Goal: Task Accomplishment & Management: Use online tool/utility

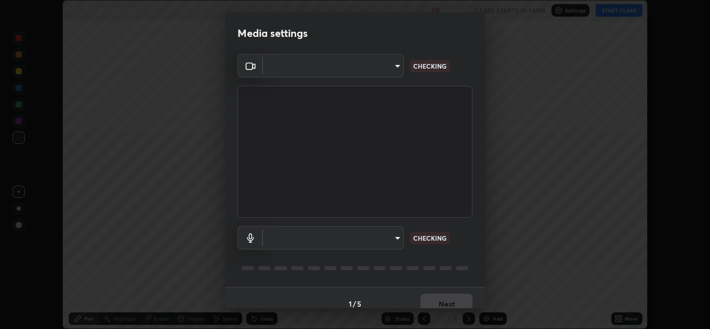
scroll to position [329, 709]
type input "b632b45ffd38abdd59198549972216b0b56846c9a96ca02d214ec0deae62491c"
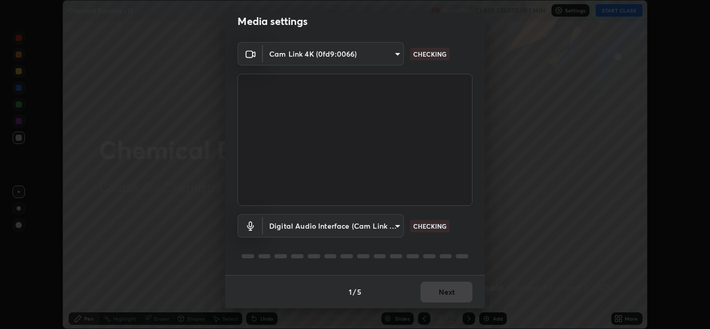
click at [515, 256] on div "Media settings Cam Link 4K (0fd9:0066) b632b45ffd38abdd59198549972216b0b56846c9…" at bounding box center [355, 164] width 710 height 329
click at [394, 230] on body "Erase all Chemical Bonding - 12 Recording CLASS STARTS IN 1 MIN Settings START …" at bounding box center [355, 164] width 710 height 329
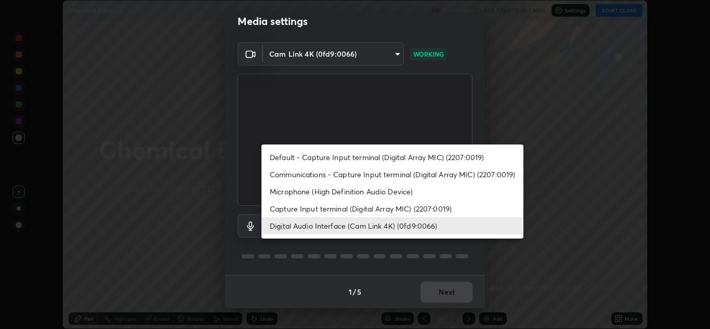
click at [283, 191] on li "Microphone (High Definition Audio Device)" at bounding box center [392, 191] width 262 height 17
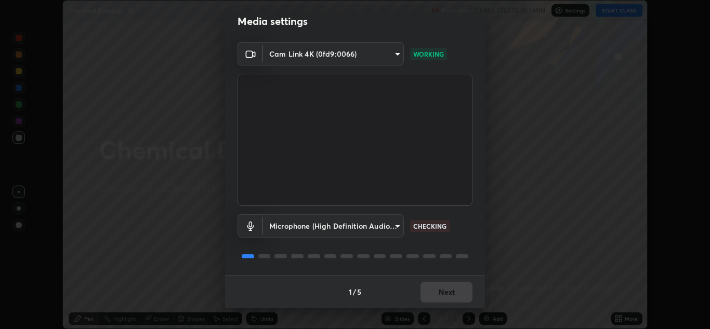
click at [394, 228] on body "Erase all Chemical Bonding - 12 Recording CLASS STARTS IN 1 MIN Settings START …" at bounding box center [355, 164] width 710 height 329
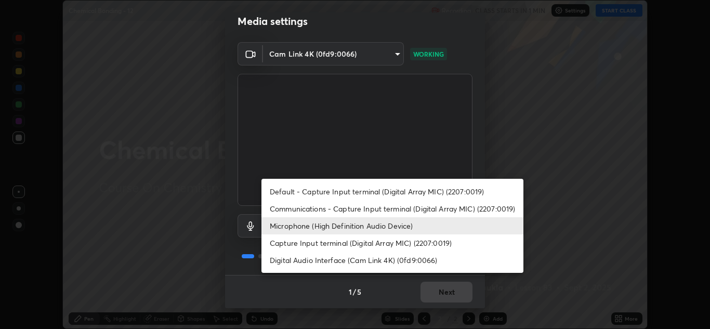
click at [311, 262] on li "Digital Audio Interface (Cam Link 4K) (0fd9:0066)" at bounding box center [392, 259] width 262 height 17
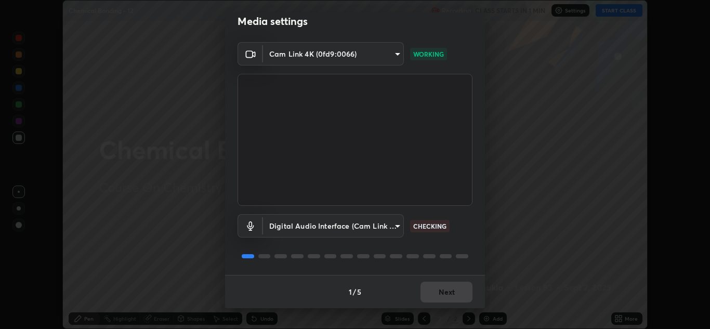
type input "8eef23949d3bcf5a8e29e5a8eec0467d103540f54069910b01a1a3b6507dceb2"
click at [443, 291] on button "Next" at bounding box center [446, 292] width 52 height 21
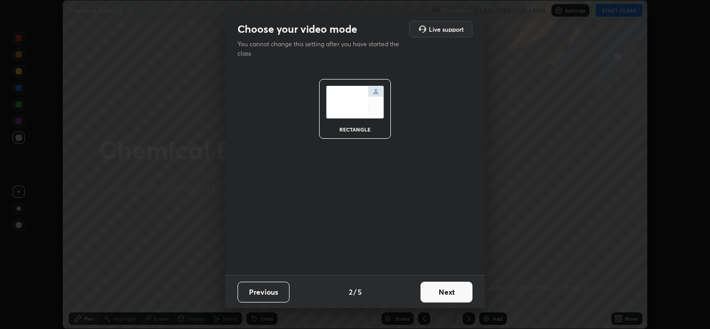
click at [447, 296] on button "Next" at bounding box center [446, 292] width 52 height 21
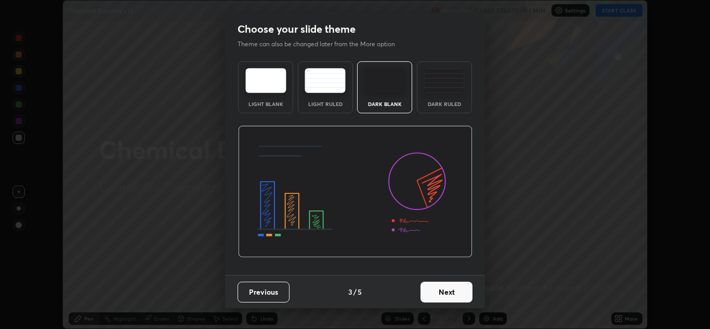
click at [454, 299] on button "Next" at bounding box center [446, 292] width 52 height 21
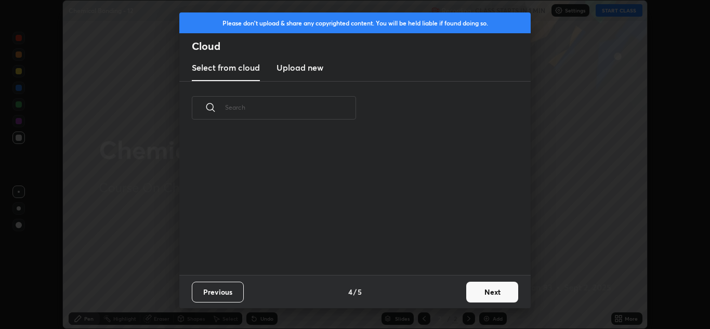
click at [467, 299] on button "Next" at bounding box center [492, 292] width 52 height 21
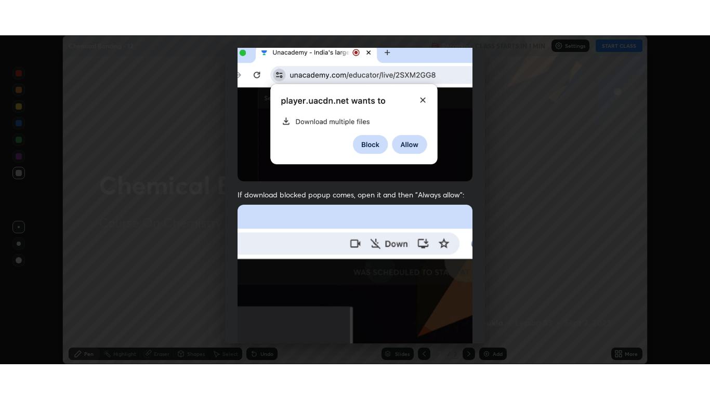
scroll to position [224, 0]
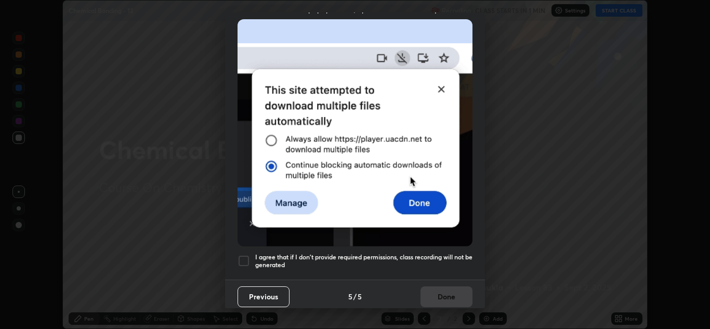
click at [245, 255] on div at bounding box center [243, 261] width 12 height 12
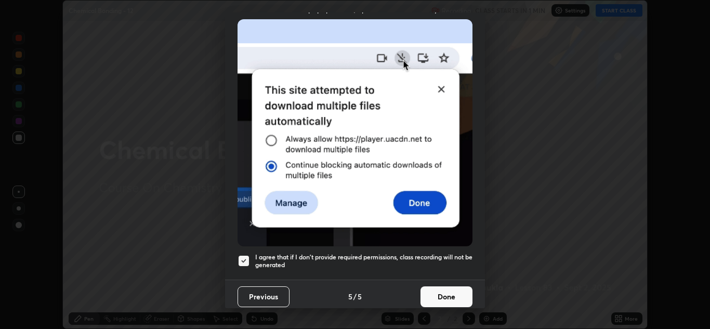
click at [443, 293] on button "Done" at bounding box center [446, 296] width 52 height 21
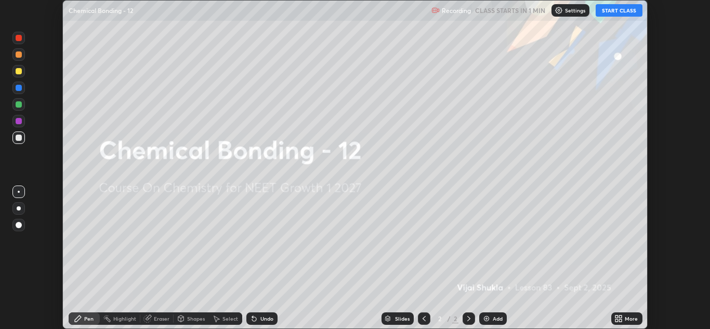
click at [612, 318] on div "More" at bounding box center [626, 318] width 31 height 12
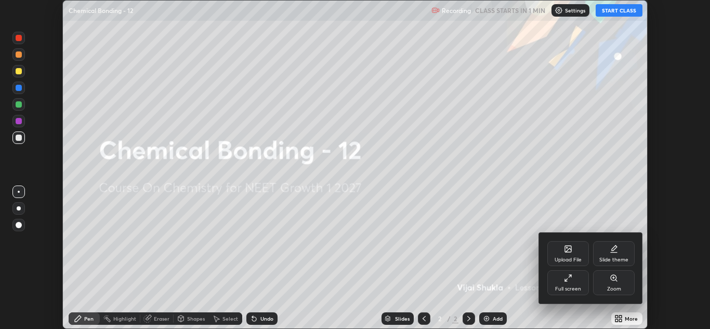
click at [577, 287] on div "Full screen" at bounding box center [568, 288] width 26 height 5
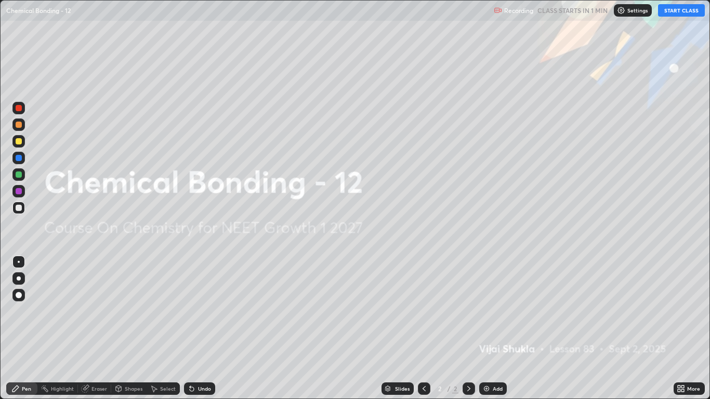
scroll to position [399, 710]
click at [672, 10] on button "START CLASS" at bounding box center [681, 10] width 47 height 12
click at [496, 328] on div "Add" at bounding box center [498, 388] width 10 height 5
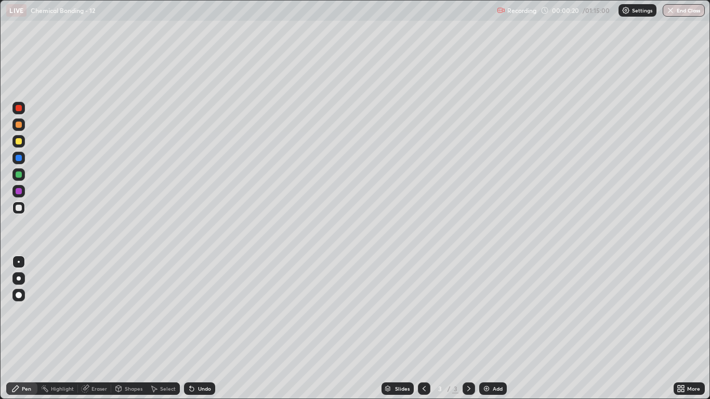
click at [20, 277] on div at bounding box center [19, 278] width 4 height 4
click at [19, 127] on div at bounding box center [19, 125] width 6 height 6
click at [20, 210] on div at bounding box center [19, 208] width 6 height 6
click at [20, 127] on div at bounding box center [19, 125] width 6 height 6
click at [21, 205] on div at bounding box center [18, 208] width 12 height 12
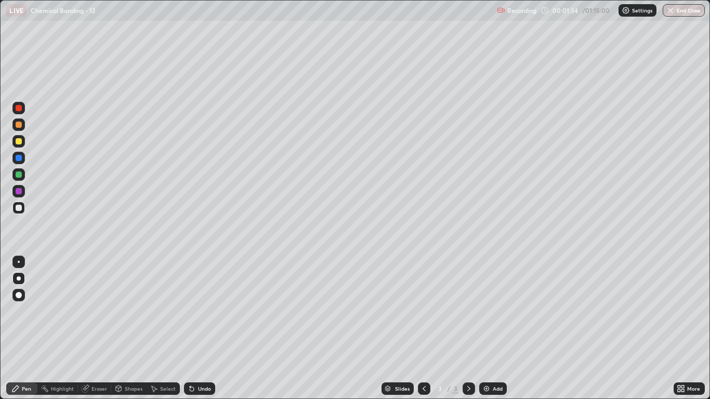
click at [18, 127] on div at bounding box center [19, 125] width 6 height 6
click at [19, 209] on div at bounding box center [19, 208] width 6 height 6
click at [19, 125] on div at bounding box center [19, 125] width 6 height 6
click at [99, 328] on div "Eraser" at bounding box center [94, 388] width 33 height 12
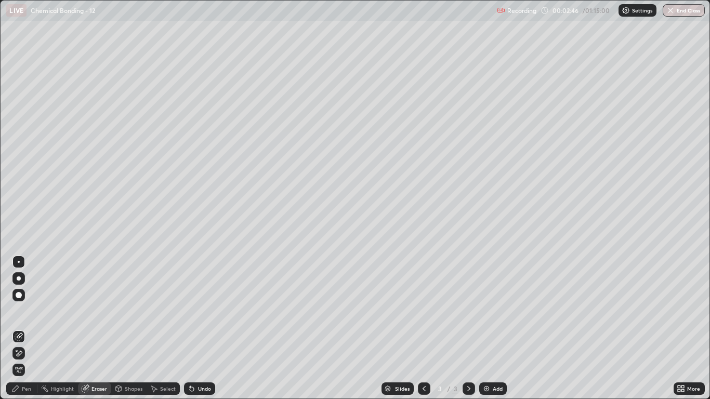
click at [29, 328] on div "Pen" at bounding box center [26, 388] width 9 height 5
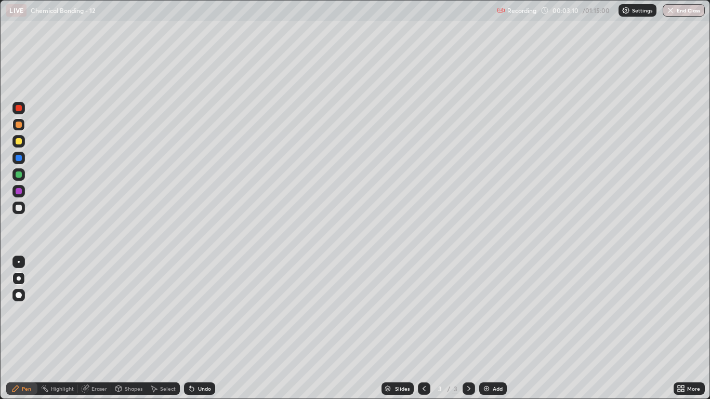
click at [20, 211] on div at bounding box center [18, 208] width 12 height 12
click at [19, 125] on div at bounding box center [19, 125] width 6 height 6
click at [23, 128] on div at bounding box center [18, 124] width 12 height 12
click at [17, 209] on div at bounding box center [19, 208] width 6 height 6
click at [489, 328] on img at bounding box center [486, 388] width 8 height 8
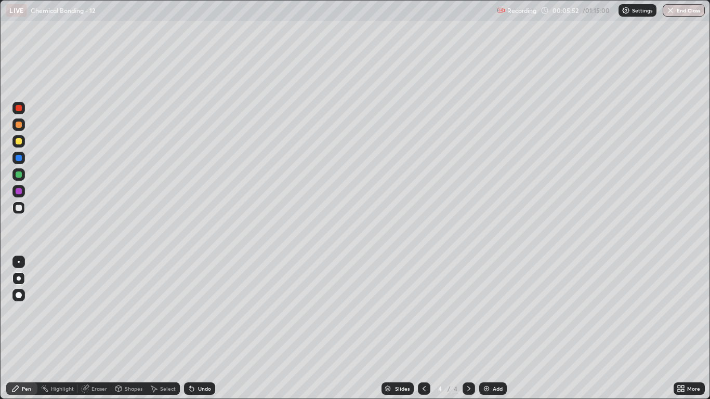
click at [423, 328] on icon at bounding box center [424, 388] width 8 height 8
click at [468, 328] on icon at bounding box center [468, 388] width 8 height 8
click at [490, 328] on img at bounding box center [486, 388] width 8 height 8
click at [19, 209] on div at bounding box center [19, 208] width 6 height 6
click at [23, 126] on div at bounding box center [18, 124] width 12 height 12
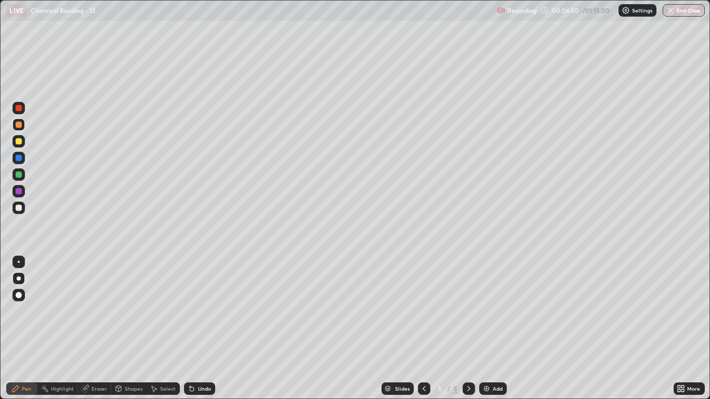
click at [20, 209] on div at bounding box center [19, 208] width 6 height 6
click at [19, 125] on div at bounding box center [19, 125] width 6 height 6
click at [17, 209] on div at bounding box center [19, 208] width 6 height 6
click at [422, 328] on icon at bounding box center [424, 388] width 8 height 8
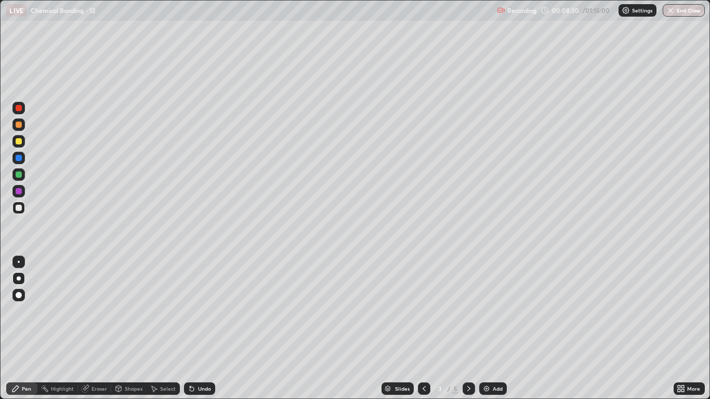
click at [472, 328] on icon at bounding box center [468, 388] width 8 height 8
click at [468, 328] on icon at bounding box center [468, 388] width 8 height 8
click at [23, 208] on div at bounding box center [18, 208] width 12 height 12
click at [97, 328] on div "Eraser" at bounding box center [99, 388] width 16 height 5
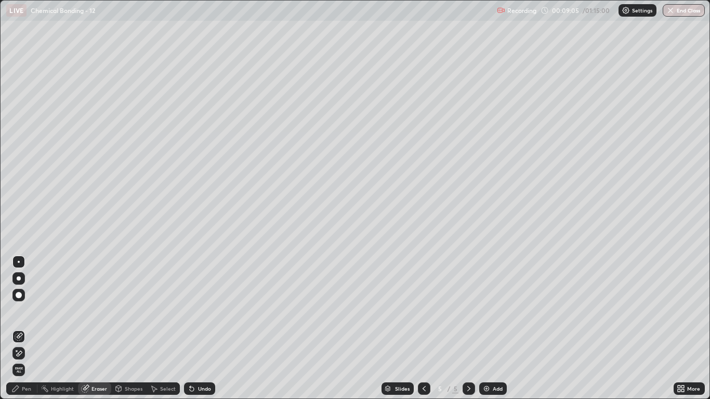
click at [25, 328] on div "Pen" at bounding box center [26, 388] width 9 height 5
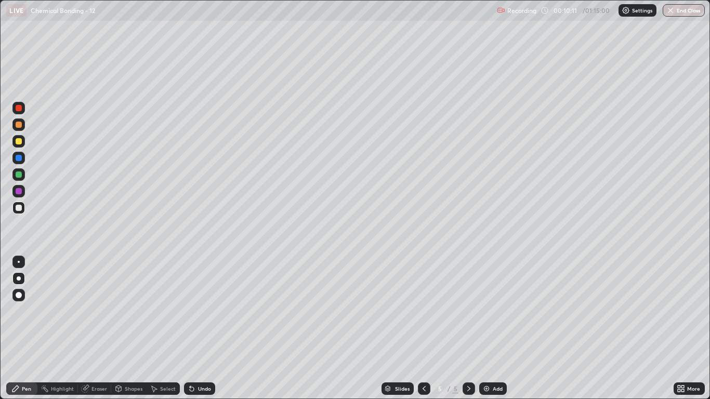
click at [90, 328] on div "Eraser" at bounding box center [94, 388] width 33 height 12
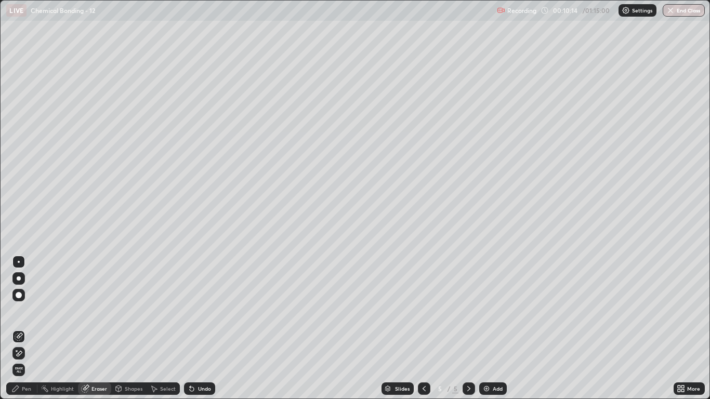
click at [23, 328] on div "Pen" at bounding box center [26, 388] width 9 height 5
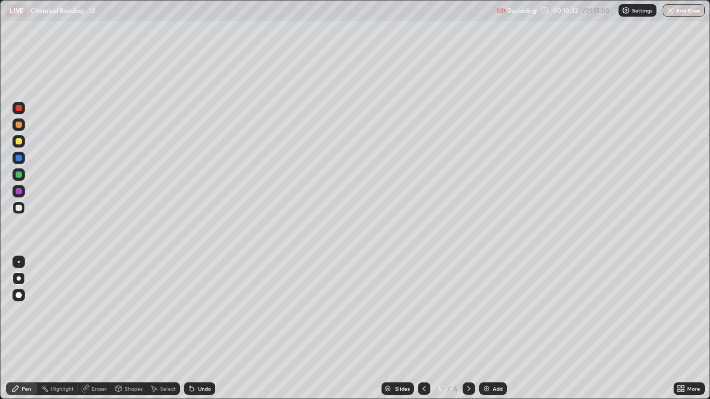
click at [95, 328] on div "Eraser" at bounding box center [94, 388] width 33 height 12
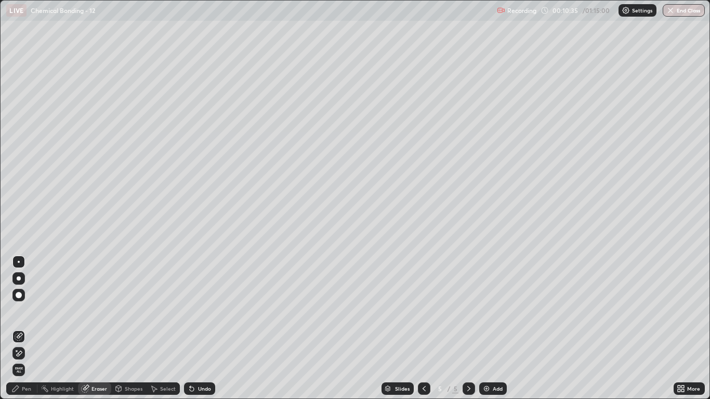
click at [22, 328] on div "Pen" at bounding box center [21, 388] width 31 height 12
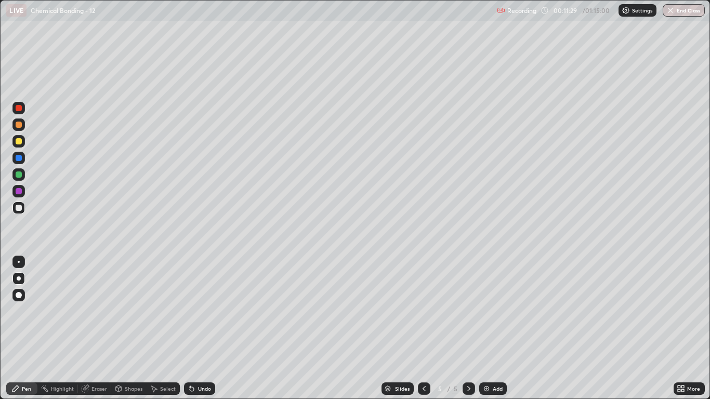
click at [96, 328] on div "Eraser" at bounding box center [94, 388] width 33 height 12
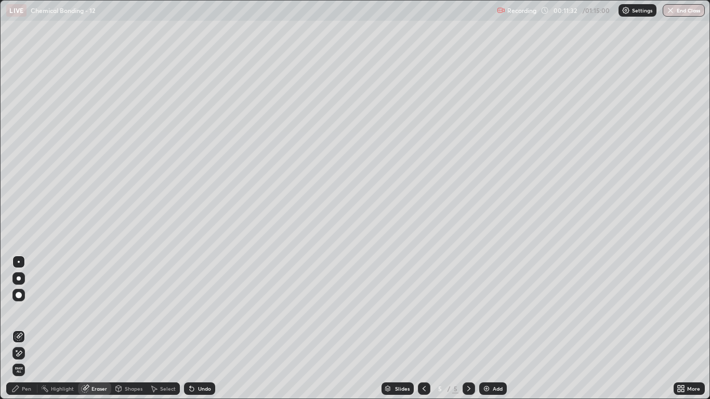
click at [28, 328] on div "Pen" at bounding box center [26, 388] width 9 height 5
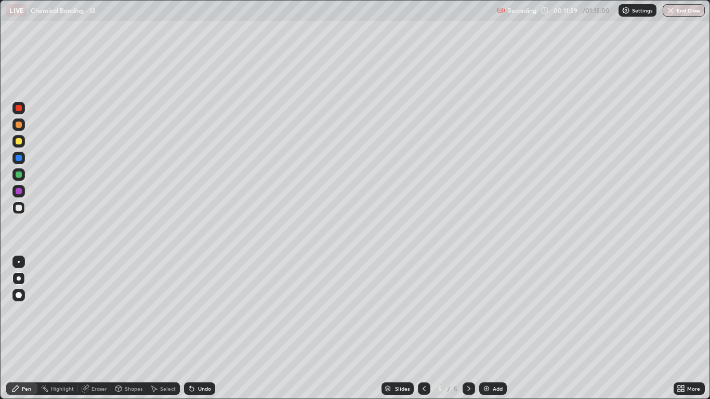
click at [19, 127] on div at bounding box center [19, 125] width 6 height 6
click at [22, 140] on div at bounding box center [18, 141] width 12 height 12
click at [20, 142] on div at bounding box center [19, 141] width 6 height 6
click at [22, 210] on div at bounding box center [18, 208] width 12 height 12
click at [21, 140] on div at bounding box center [19, 141] width 6 height 6
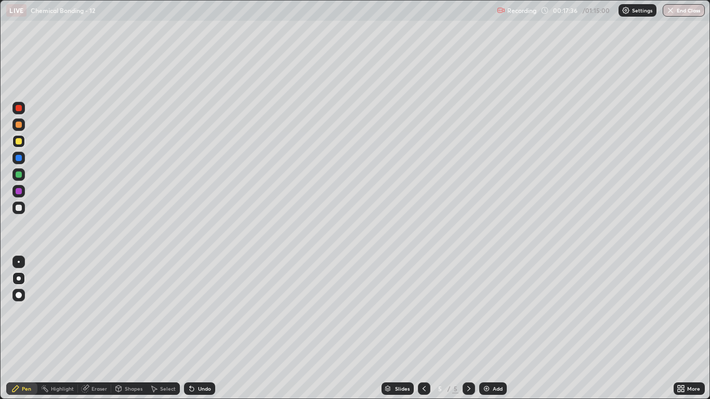
click at [17, 141] on div at bounding box center [19, 141] width 6 height 6
click at [495, 328] on div "Add" at bounding box center [498, 388] width 10 height 5
click at [18, 210] on div at bounding box center [19, 208] width 6 height 6
click at [20, 125] on div at bounding box center [19, 125] width 6 height 6
click at [17, 124] on div at bounding box center [19, 125] width 6 height 6
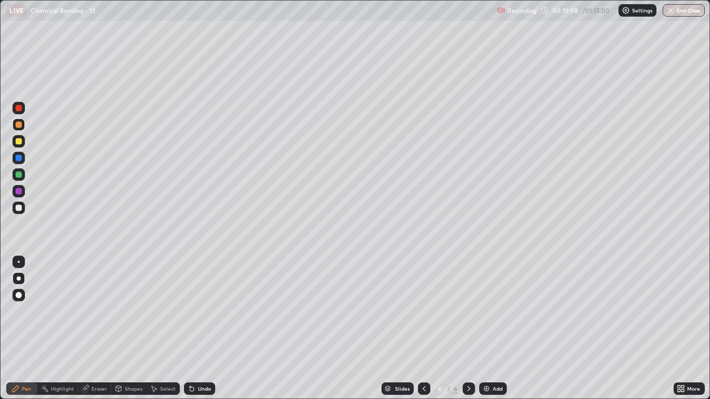
click at [18, 127] on div at bounding box center [19, 125] width 6 height 6
click at [97, 328] on div "Eraser" at bounding box center [99, 388] width 16 height 5
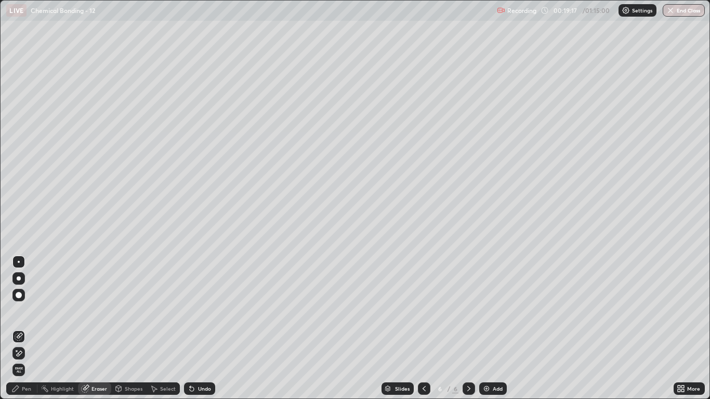
click at [25, 328] on div "Pen" at bounding box center [21, 388] width 31 height 12
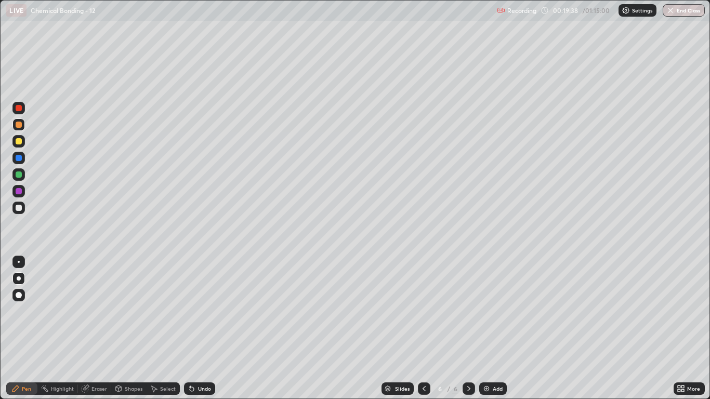
click at [22, 129] on div at bounding box center [18, 124] width 12 height 12
click at [18, 209] on div at bounding box center [19, 208] width 6 height 6
click at [94, 328] on div "Eraser" at bounding box center [94, 388] width 33 height 12
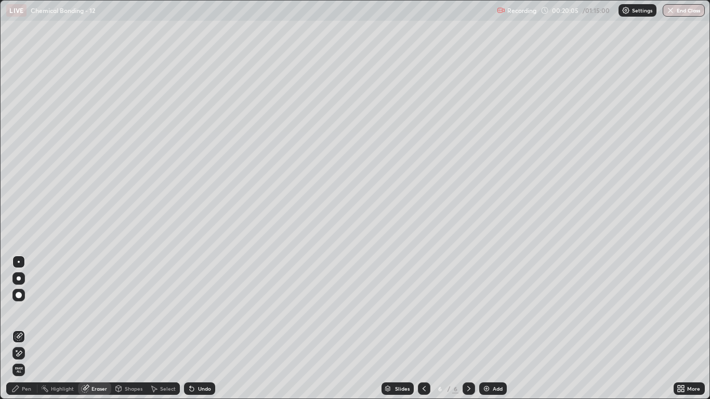
click at [31, 328] on div "Pen" at bounding box center [21, 388] width 31 height 12
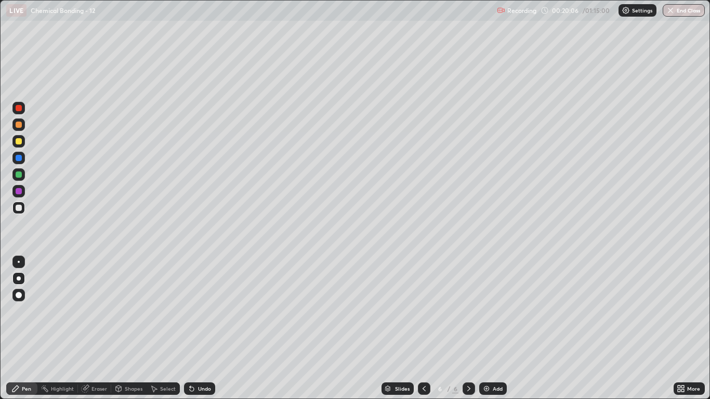
click at [19, 141] on div at bounding box center [19, 141] width 6 height 6
click at [20, 209] on div at bounding box center [19, 208] width 6 height 6
click at [426, 328] on icon at bounding box center [424, 388] width 8 height 8
click at [470, 328] on icon at bounding box center [468, 388] width 8 height 8
click at [23, 142] on div at bounding box center [18, 141] width 12 height 12
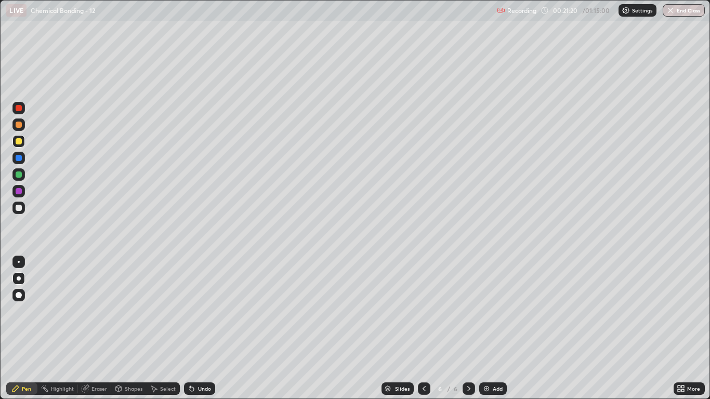
click at [21, 210] on div at bounding box center [19, 208] width 6 height 6
click at [19, 125] on div at bounding box center [19, 125] width 6 height 6
click at [96, 328] on div "Eraser" at bounding box center [94, 388] width 33 height 12
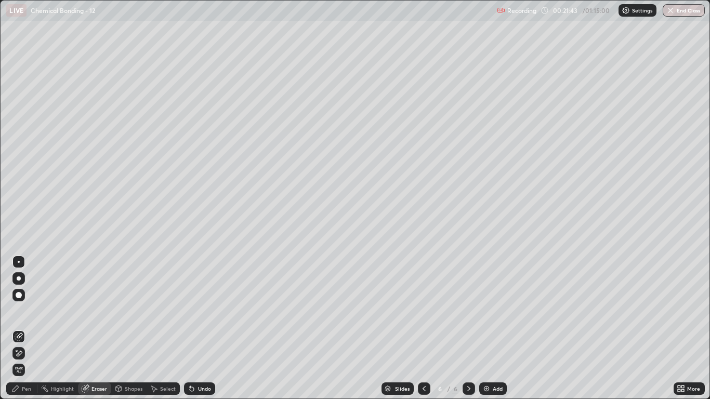
click at [29, 328] on div "Pen" at bounding box center [26, 388] width 9 height 5
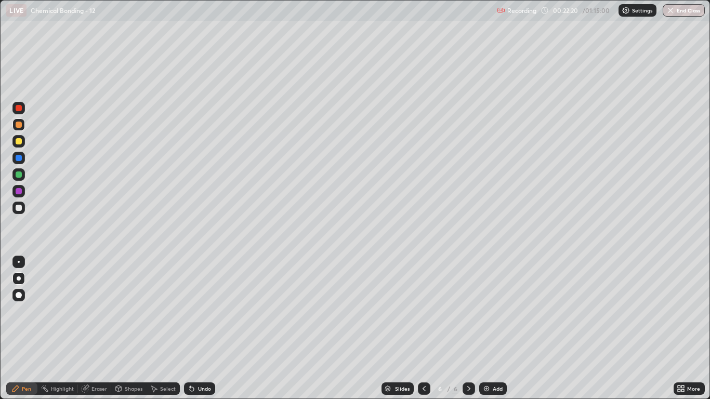
click at [22, 208] on div at bounding box center [18, 208] width 12 height 12
click at [21, 141] on div at bounding box center [19, 141] width 6 height 6
click at [20, 174] on div at bounding box center [19, 174] width 6 height 6
click at [20, 177] on div at bounding box center [19, 174] width 6 height 6
click at [488, 328] on img at bounding box center [486, 388] width 8 height 8
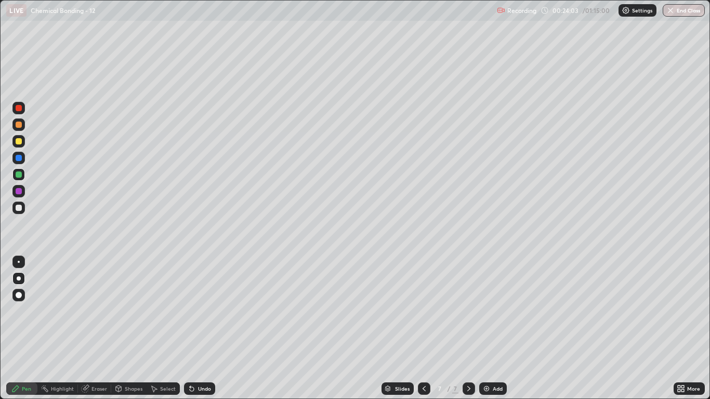
click at [21, 210] on div at bounding box center [19, 208] width 6 height 6
click at [23, 126] on div at bounding box center [18, 124] width 12 height 12
click at [23, 210] on div at bounding box center [18, 208] width 12 height 12
click at [21, 127] on div at bounding box center [19, 125] width 6 height 6
click at [419, 328] on div at bounding box center [424, 388] width 12 height 12
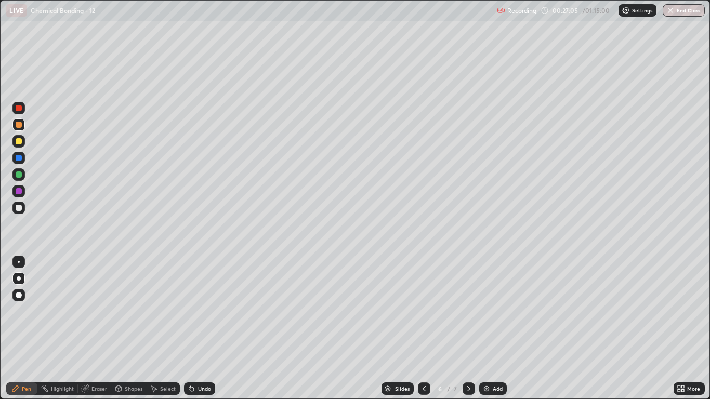
click at [422, 328] on icon at bounding box center [424, 388] width 8 height 8
click at [468, 328] on div at bounding box center [468, 388] width 12 height 12
click at [467, 328] on div at bounding box center [468, 388] width 12 height 12
click at [21, 210] on div at bounding box center [19, 208] width 6 height 6
click at [19, 125] on div at bounding box center [19, 125] width 6 height 6
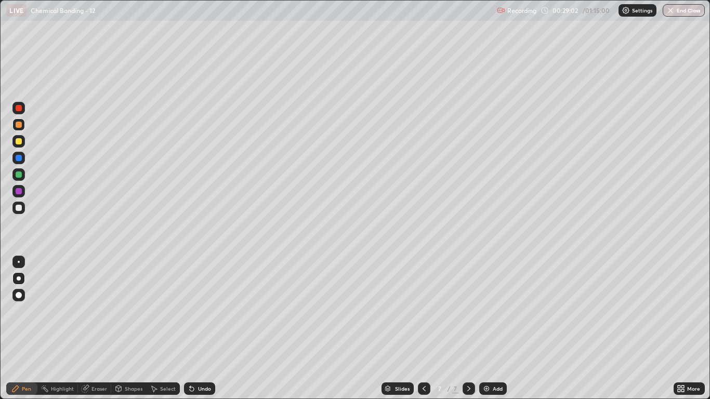
click at [19, 209] on div at bounding box center [19, 208] width 6 height 6
click at [19, 125] on div at bounding box center [19, 125] width 6 height 6
click at [12, 208] on div at bounding box center [18, 208] width 12 height 12
click at [17, 125] on div at bounding box center [19, 125] width 6 height 6
click at [428, 328] on div at bounding box center [424, 388] width 12 height 21
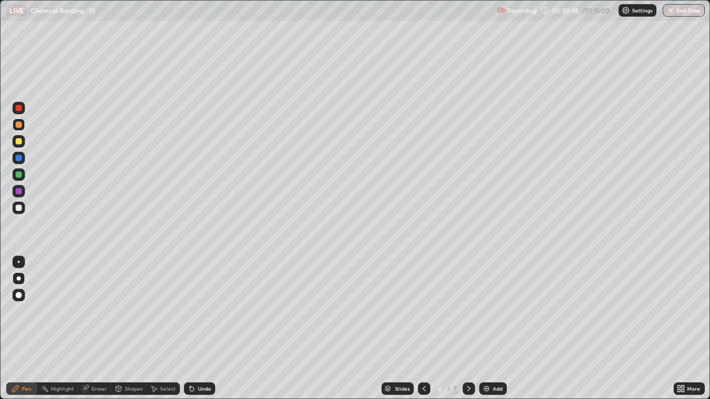
click at [424, 328] on icon at bounding box center [424, 388] width 8 height 8
click at [422, 328] on icon at bounding box center [424, 388] width 8 height 8
click at [468, 328] on icon at bounding box center [468, 388] width 8 height 8
click at [467, 328] on icon at bounding box center [468, 388] width 8 height 8
click at [469, 328] on div at bounding box center [468, 388] width 12 height 12
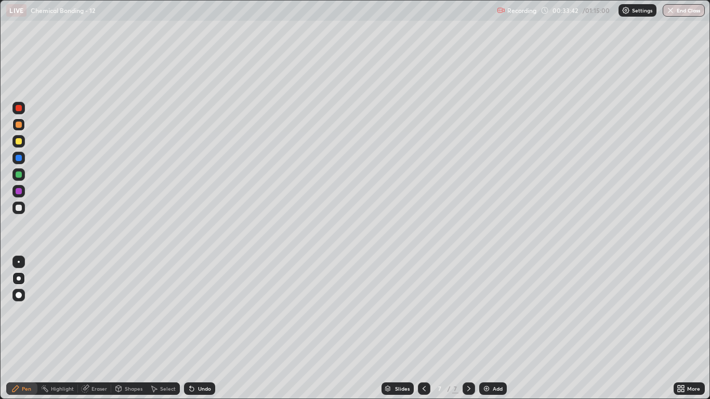
click at [20, 209] on div at bounding box center [19, 208] width 6 height 6
click at [495, 328] on div "Add" at bounding box center [498, 388] width 10 height 5
click at [19, 212] on div at bounding box center [18, 208] width 12 height 12
click at [95, 328] on div "Eraser" at bounding box center [99, 388] width 16 height 5
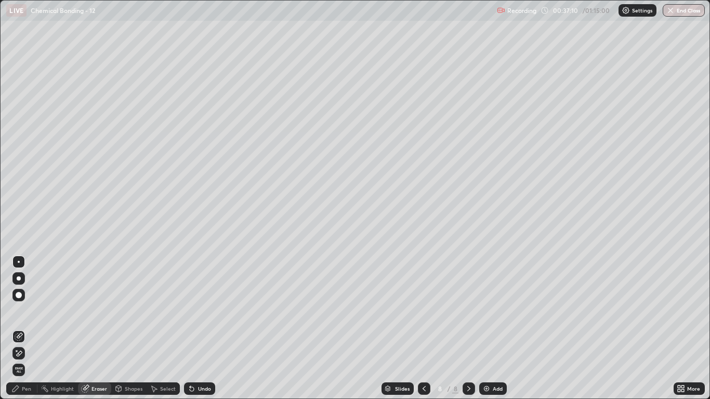
click at [30, 328] on div "Pen" at bounding box center [26, 388] width 9 height 5
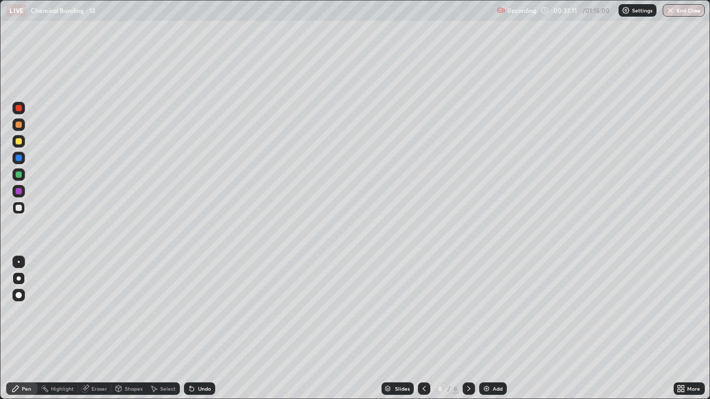
click at [96, 328] on div "Eraser" at bounding box center [99, 388] width 16 height 5
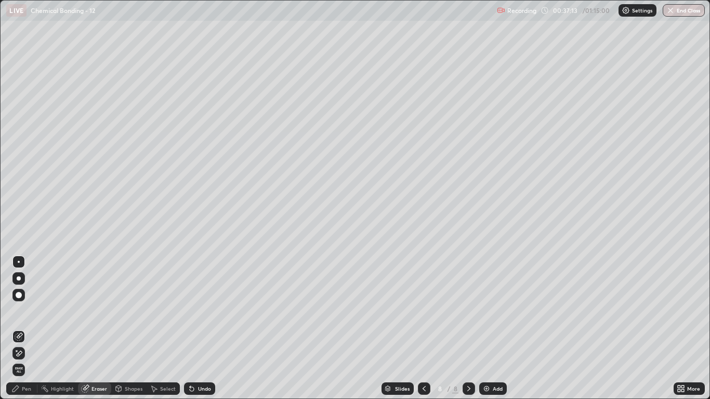
click at [24, 328] on div "Pen" at bounding box center [26, 388] width 9 height 5
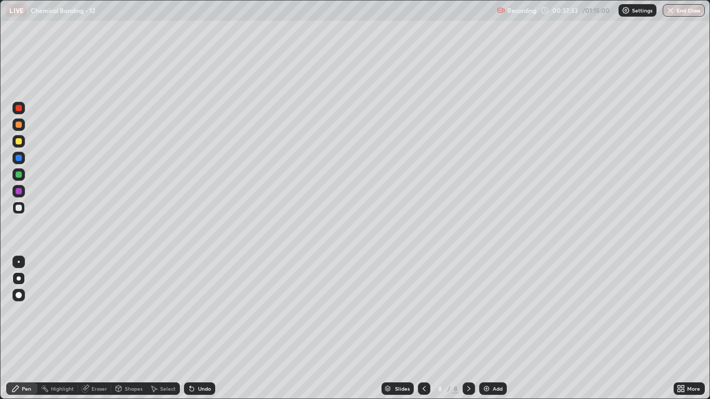
click at [18, 128] on div at bounding box center [18, 124] width 12 height 12
click at [21, 127] on div at bounding box center [19, 125] width 6 height 6
click at [99, 328] on div "Eraser" at bounding box center [99, 388] width 16 height 5
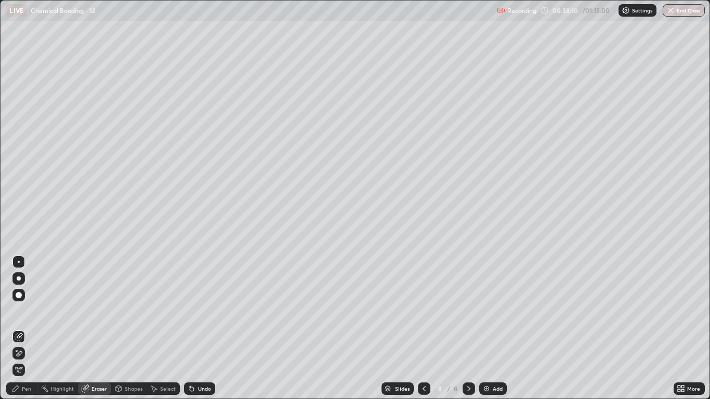
click at [28, 328] on div "Pen" at bounding box center [21, 388] width 31 height 12
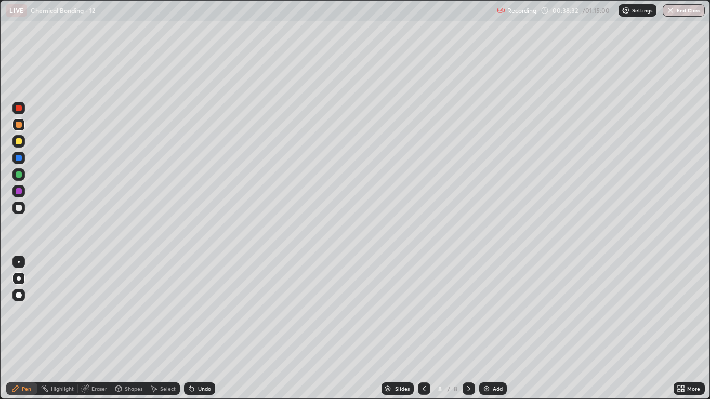
click at [20, 208] on div at bounding box center [19, 208] width 6 height 6
click at [20, 129] on div at bounding box center [18, 124] width 12 height 12
click at [20, 208] on div at bounding box center [19, 208] width 6 height 6
click at [20, 127] on div at bounding box center [19, 125] width 6 height 6
click at [20, 210] on div at bounding box center [19, 208] width 6 height 6
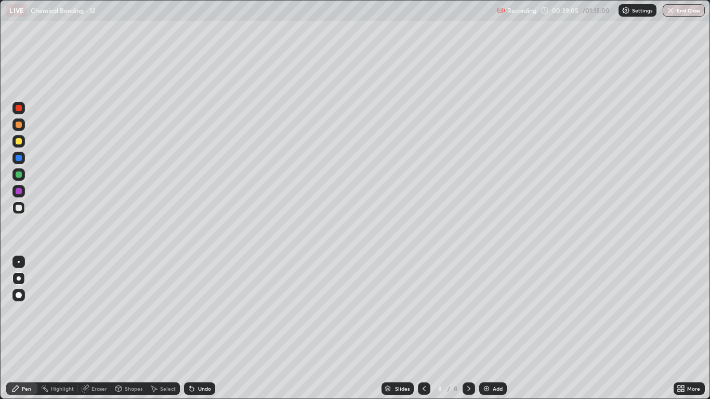
click at [19, 123] on div at bounding box center [19, 125] width 6 height 6
click at [19, 208] on div at bounding box center [19, 208] width 6 height 6
click at [99, 328] on div "Eraser" at bounding box center [99, 388] width 16 height 5
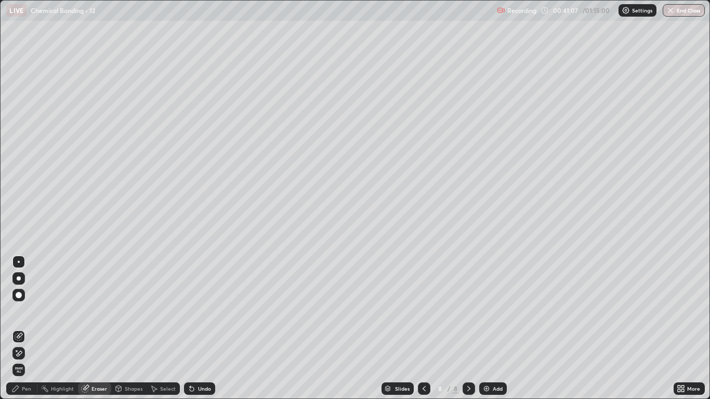
click at [29, 328] on div "Pen" at bounding box center [26, 388] width 9 height 5
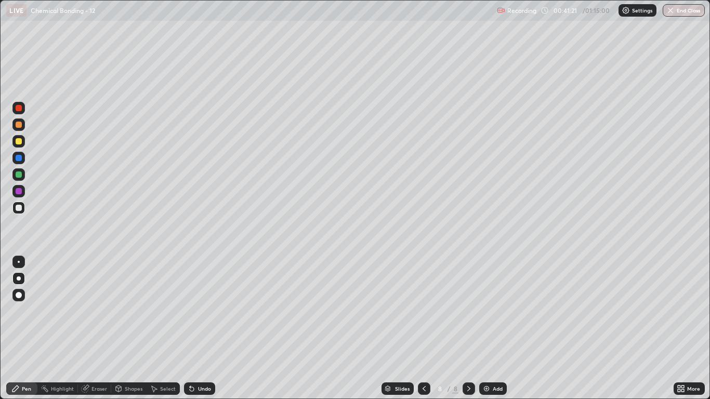
click at [17, 128] on div at bounding box center [18, 124] width 12 height 12
click at [15, 211] on div at bounding box center [18, 208] width 12 height 12
click at [19, 124] on div at bounding box center [19, 125] width 6 height 6
click at [598, 328] on div "Slides 8 / 8 Add" at bounding box center [444, 388] width 458 height 21
click at [595, 328] on div "Slides 8 / 8 Add" at bounding box center [444, 388] width 458 height 21
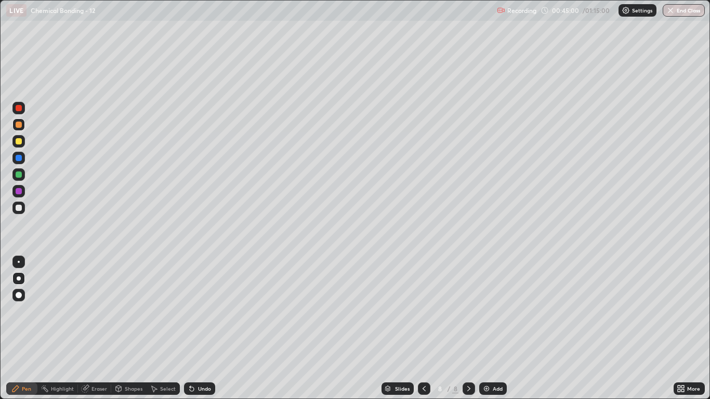
click at [602, 328] on div "Slides 8 / 8 Add" at bounding box center [444, 388] width 458 height 21
click at [599, 328] on div "Slides 8 / 8 Add" at bounding box center [444, 388] width 458 height 21
click at [19, 210] on div at bounding box center [19, 208] width 6 height 6
click at [19, 138] on div at bounding box center [18, 141] width 12 height 12
click at [23, 209] on div at bounding box center [18, 208] width 12 height 12
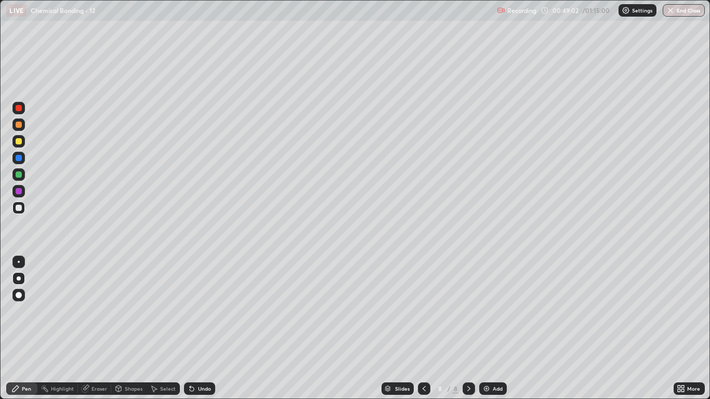
click at [102, 328] on div "Eraser" at bounding box center [99, 388] width 16 height 5
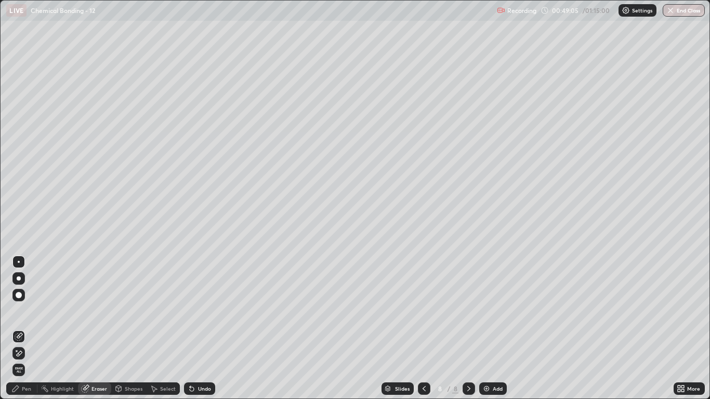
click at [26, 328] on div "Pen" at bounding box center [21, 388] width 31 height 12
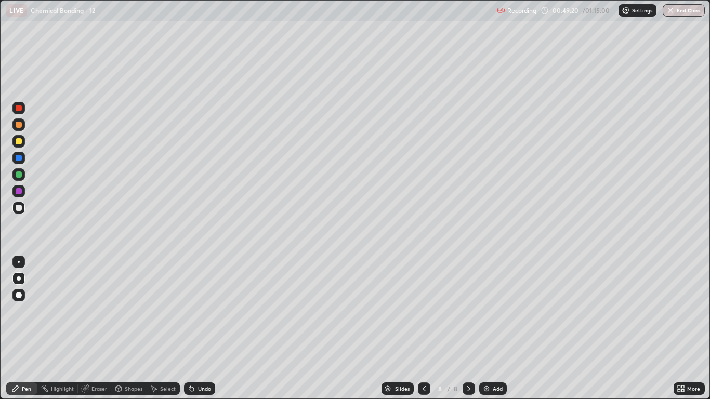
click at [18, 127] on div at bounding box center [19, 125] width 6 height 6
click at [17, 141] on div at bounding box center [19, 141] width 6 height 6
click at [470, 328] on icon at bounding box center [468, 388] width 8 height 8
click at [494, 328] on div "Add" at bounding box center [498, 388] width 10 height 5
click at [14, 214] on div at bounding box center [18, 208] width 12 height 17
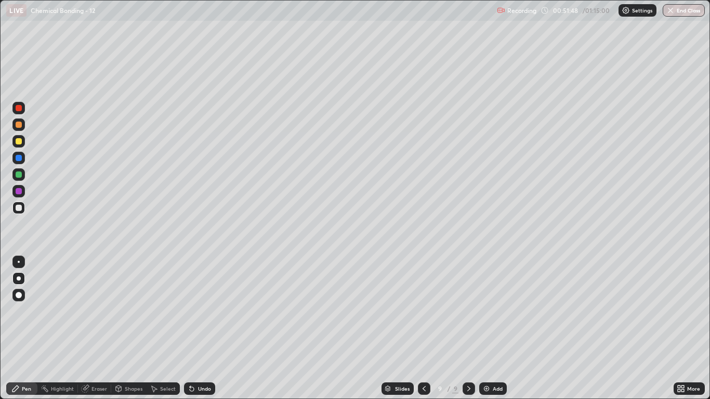
click at [420, 328] on icon at bounding box center [424, 388] width 8 height 8
click at [419, 328] on div at bounding box center [424, 388] width 12 height 21
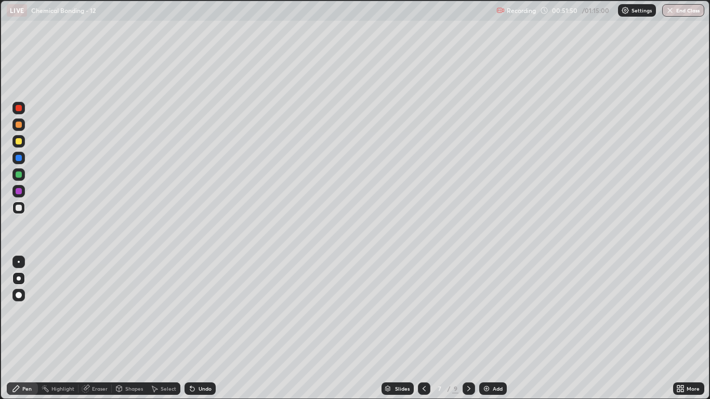
scroll to position [51558, 51247]
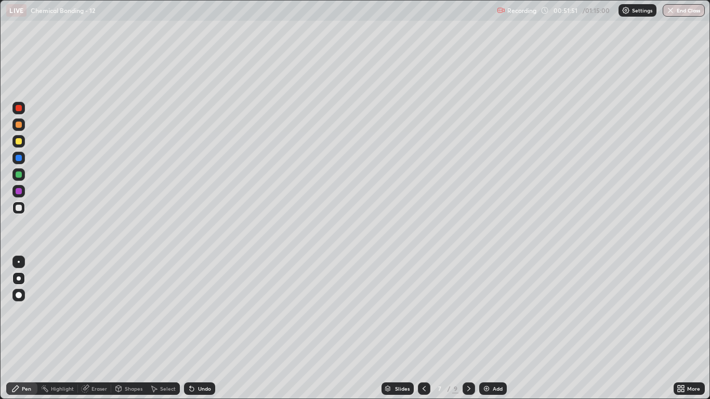
click at [468, 328] on icon at bounding box center [468, 388] width 8 height 8
click at [469, 328] on icon at bounding box center [468, 388] width 8 height 8
click at [468, 328] on icon at bounding box center [468, 388] width 8 height 8
click at [21, 209] on div at bounding box center [19, 208] width 6 height 6
click at [23, 124] on div at bounding box center [18, 124] width 12 height 12
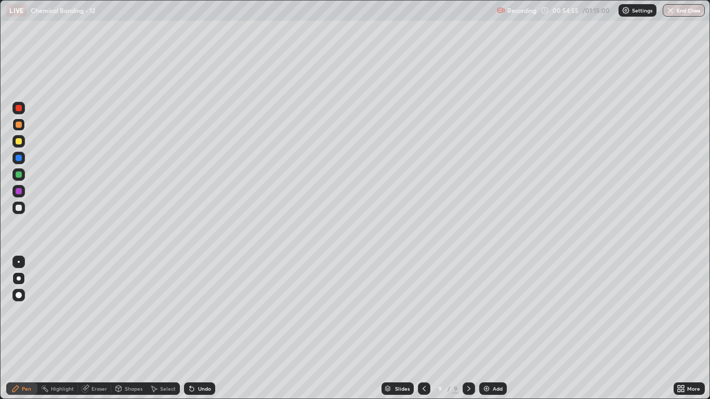
click at [422, 328] on icon at bounding box center [424, 388] width 8 height 8
click at [469, 328] on icon at bounding box center [468, 388] width 8 height 8
click at [492, 328] on div "Add" at bounding box center [493, 388] width 28 height 12
click at [19, 144] on div at bounding box center [19, 141] width 6 height 6
click at [19, 209] on div at bounding box center [19, 208] width 6 height 6
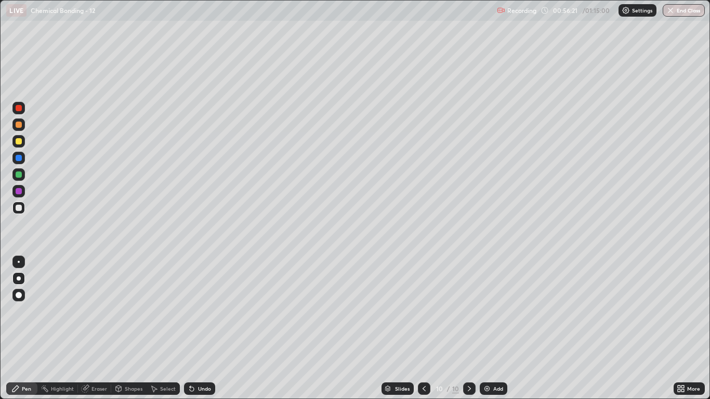
click at [19, 204] on div at bounding box center [18, 208] width 12 height 12
click at [20, 211] on div at bounding box center [18, 208] width 12 height 12
click at [19, 125] on div at bounding box center [19, 125] width 6 height 6
click at [20, 207] on div at bounding box center [19, 208] width 6 height 6
click at [17, 126] on div at bounding box center [19, 125] width 6 height 6
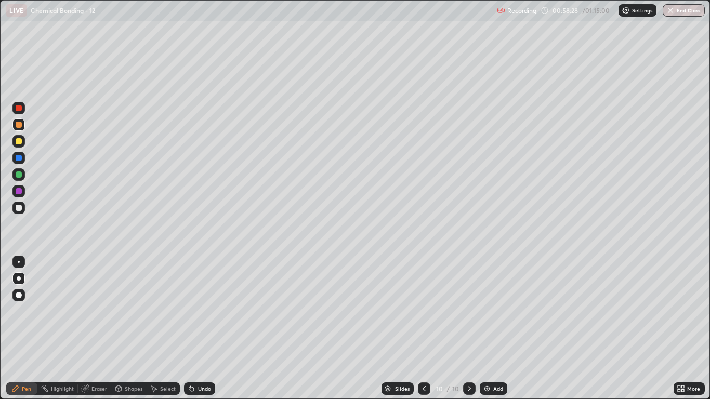
click at [17, 211] on div at bounding box center [18, 208] width 12 height 12
click at [19, 125] on div at bounding box center [19, 125] width 6 height 6
click at [20, 212] on div at bounding box center [18, 208] width 12 height 12
click at [24, 128] on div at bounding box center [18, 124] width 12 height 12
click at [19, 213] on div at bounding box center [18, 208] width 12 height 12
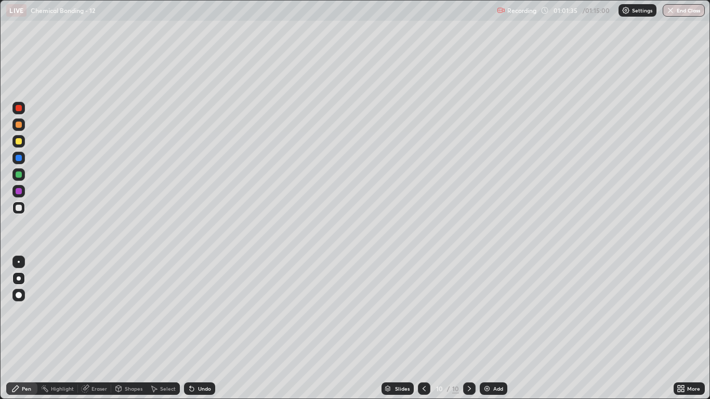
click at [19, 210] on div at bounding box center [19, 208] width 6 height 6
click at [21, 127] on div at bounding box center [18, 124] width 12 height 12
click at [20, 209] on div at bounding box center [19, 208] width 6 height 6
click at [19, 125] on div at bounding box center [19, 125] width 6 height 6
click at [100, 328] on div "Eraser" at bounding box center [99, 388] width 16 height 5
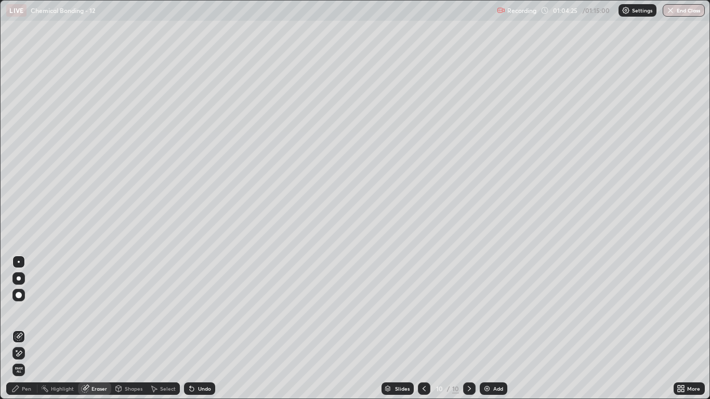
click at [25, 328] on div "Pen" at bounding box center [26, 388] width 9 height 5
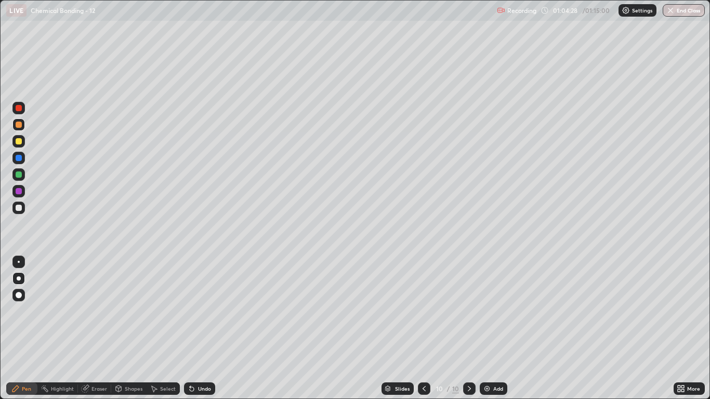
click at [20, 207] on div at bounding box center [19, 208] width 6 height 6
click at [101, 328] on div "Eraser" at bounding box center [99, 388] width 16 height 5
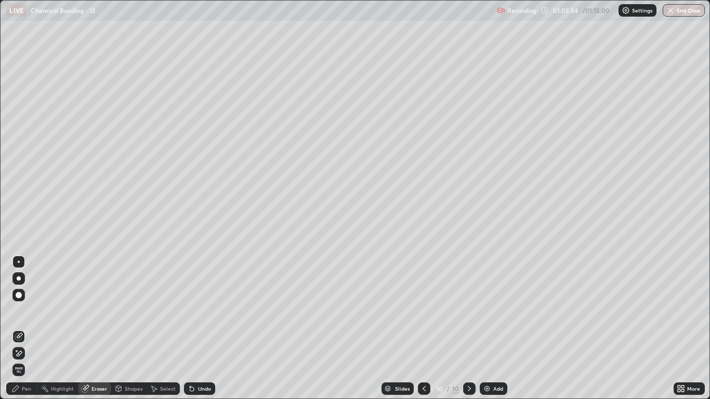
click at [29, 328] on div "Pen" at bounding box center [26, 388] width 9 height 5
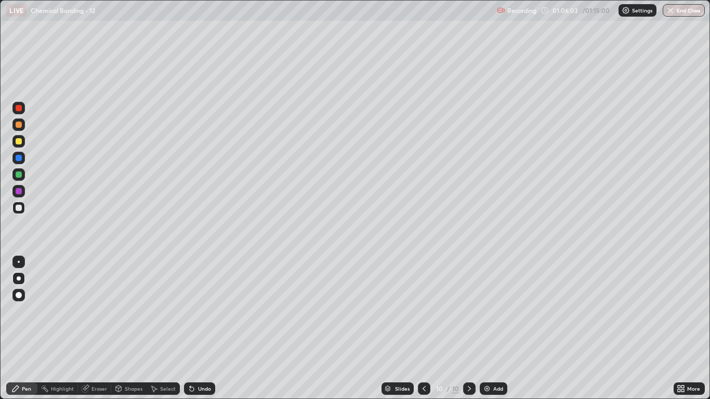
click at [102, 328] on div "Eraser" at bounding box center [99, 388] width 16 height 5
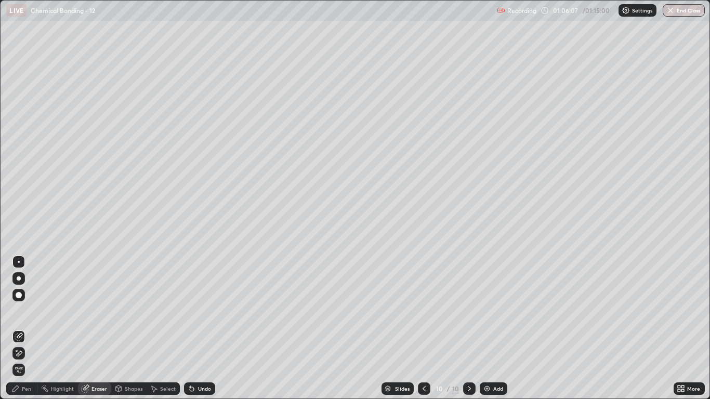
click at [28, 328] on div "Pen" at bounding box center [26, 388] width 9 height 5
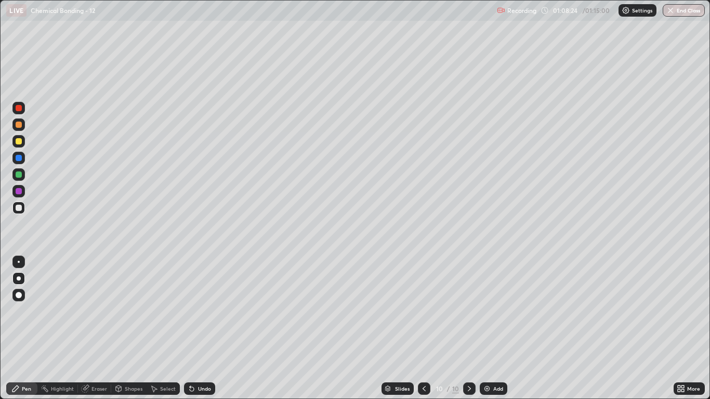
click at [488, 328] on div "Add" at bounding box center [494, 388] width 28 height 12
click at [19, 129] on div at bounding box center [18, 124] width 12 height 12
click at [19, 208] on div at bounding box center [19, 208] width 6 height 6
click at [19, 209] on div at bounding box center [19, 208] width 6 height 6
click at [20, 128] on div at bounding box center [18, 124] width 12 height 12
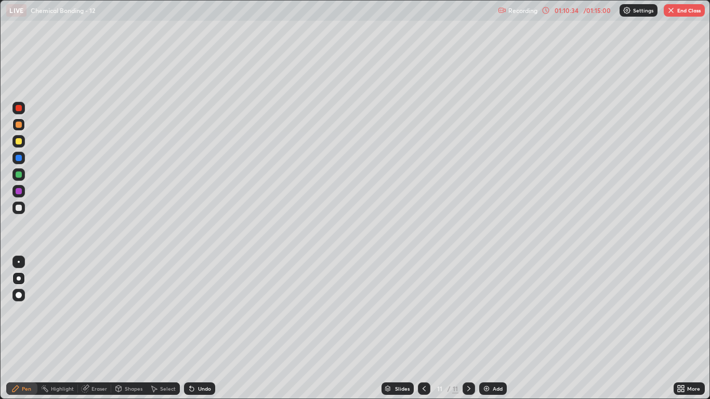
click at [18, 143] on div at bounding box center [19, 141] width 6 height 6
click at [19, 140] on div at bounding box center [19, 141] width 6 height 6
click at [683, 9] on button "End Class" at bounding box center [683, 10] width 41 height 12
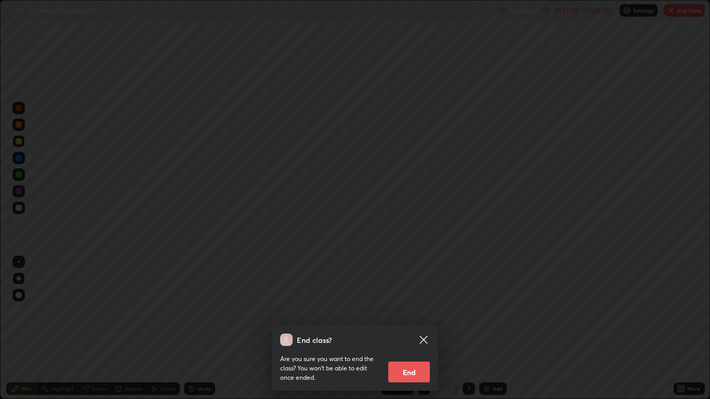
click at [409, 328] on button "End" at bounding box center [409, 372] width 42 height 21
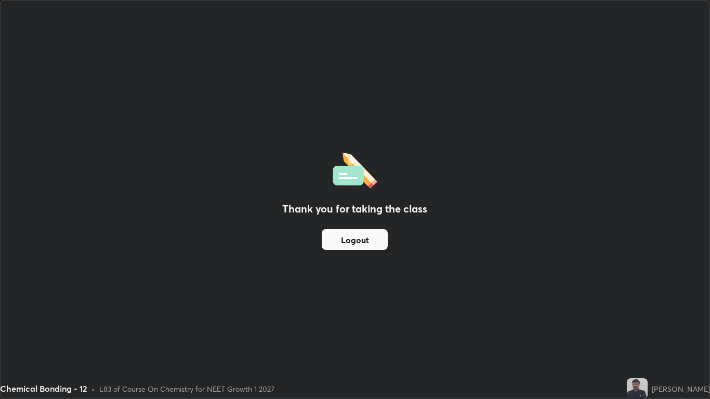
click at [339, 245] on button "Logout" at bounding box center [355, 239] width 66 height 21
